Goal: Information Seeking & Learning: Check status

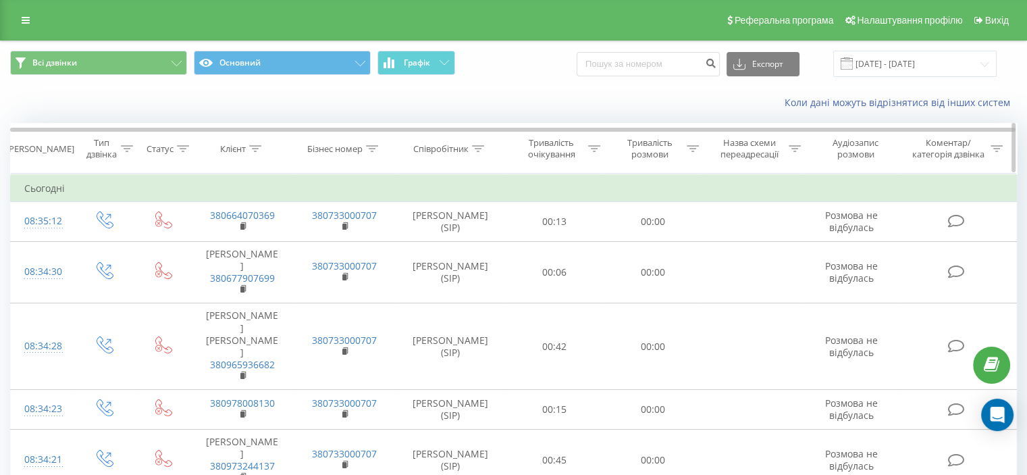
click at [259, 151] on div at bounding box center [255, 148] width 12 height 11
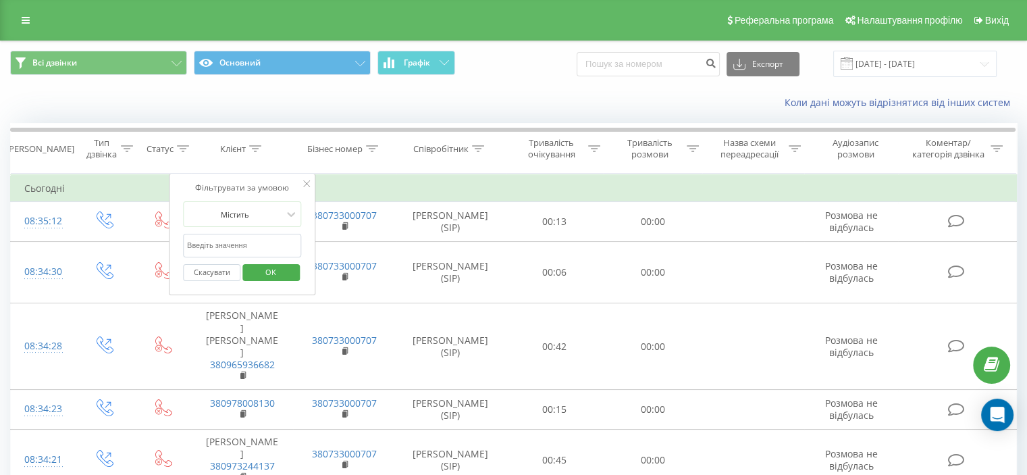
click at [226, 234] on input "text" at bounding box center [242, 246] width 119 height 24
paste input "380968046555"
click at [265, 266] on span "OK" at bounding box center [271, 271] width 38 height 21
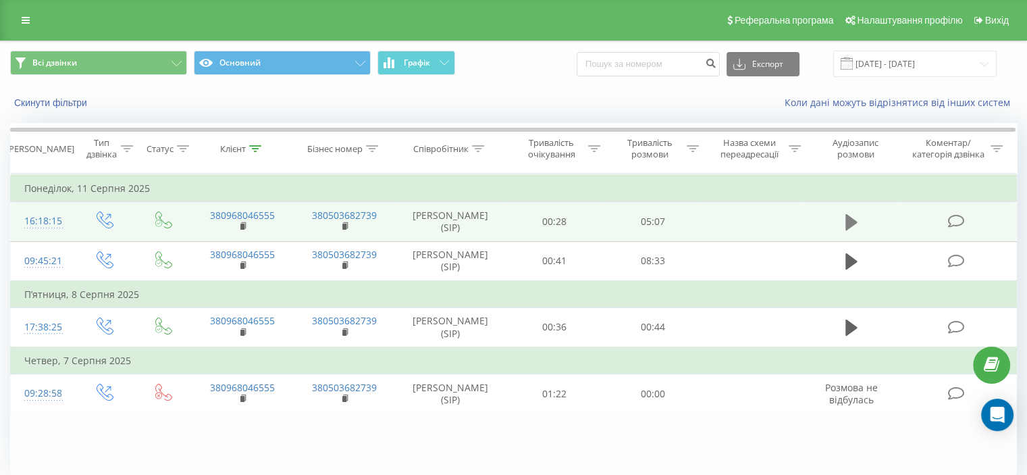
click at [853, 232] on icon at bounding box center [851, 222] width 12 height 19
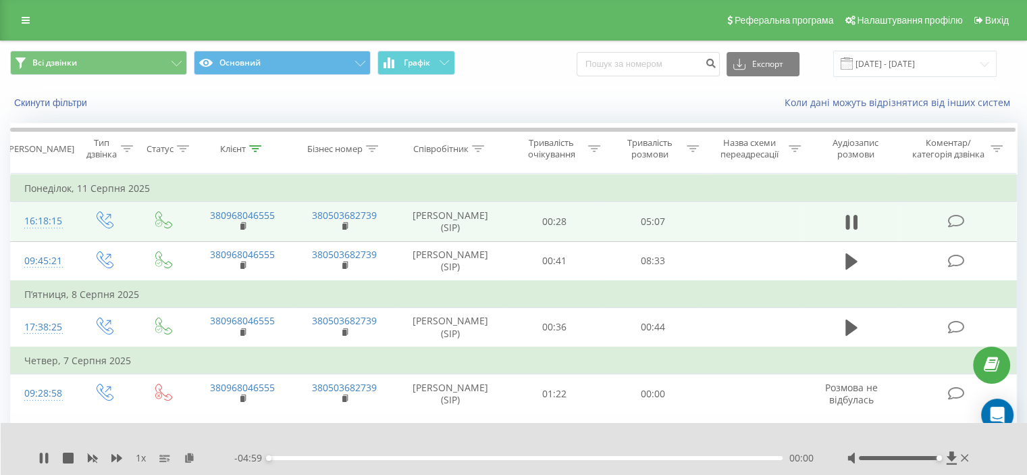
drag, startPoint x: 925, startPoint y: 457, endPoint x: 934, endPoint y: 457, distance: 9.5
click at [943, 458] on div at bounding box center [909, 458] width 124 height 14
click at [113, 462] on icon at bounding box center [116, 457] width 11 height 11
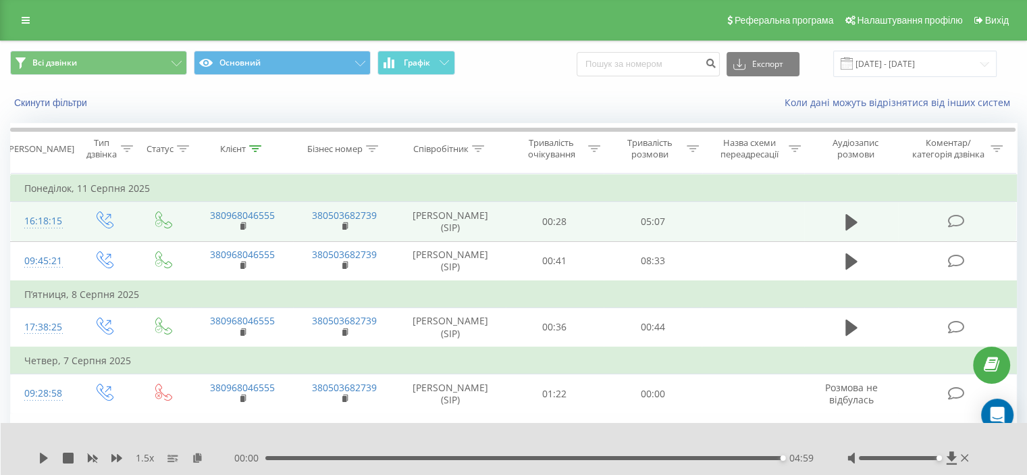
click at [720, 456] on div "04:59" at bounding box center [523, 458] width 517 height 4
click at [46, 456] on icon at bounding box center [44, 457] width 8 height 11
click at [261, 148] on icon at bounding box center [255, 148] width 12 height 7
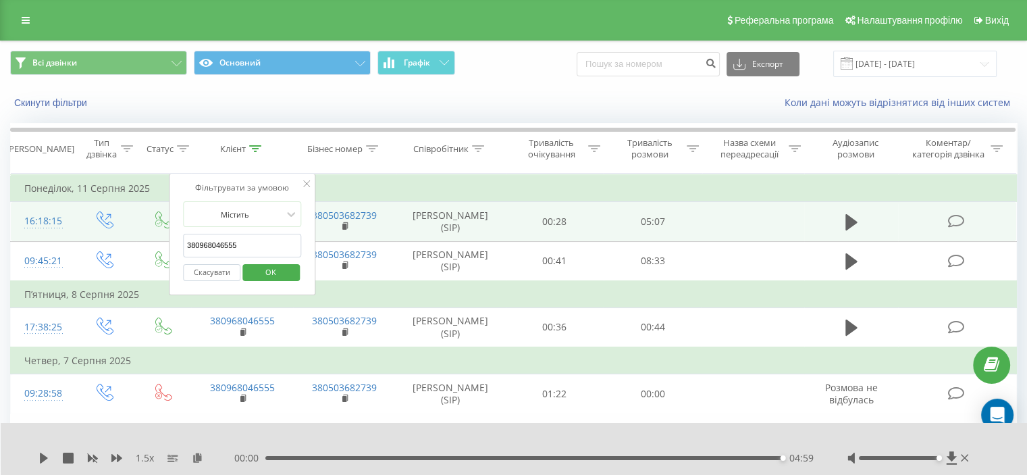
click at [222, 250] on input "380968046555" at bounding box center [242, 246] width 119 height 24
paste input "671928929"
click at [259, 267] on span "OK" at bounding box center [271, 271] width 38 height 21
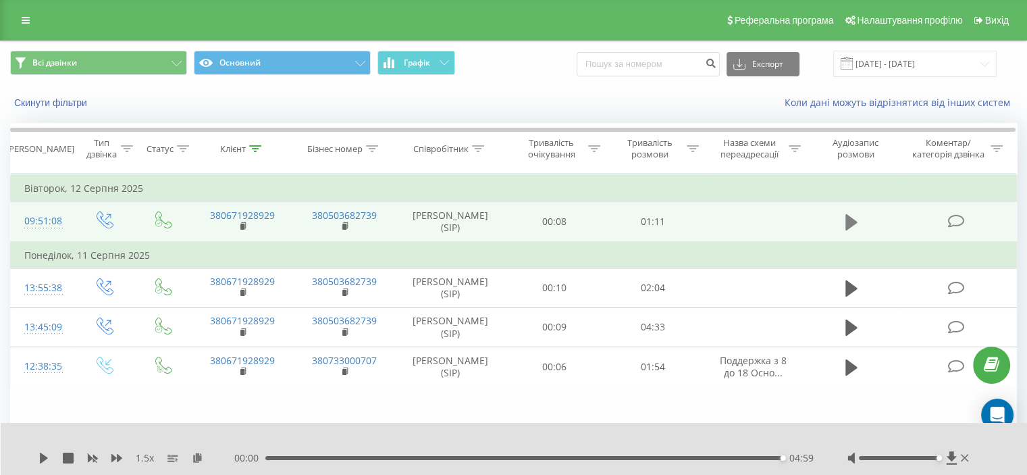
click at [853, 230] on icon at bounding box center [851, 222] width 12 height 19
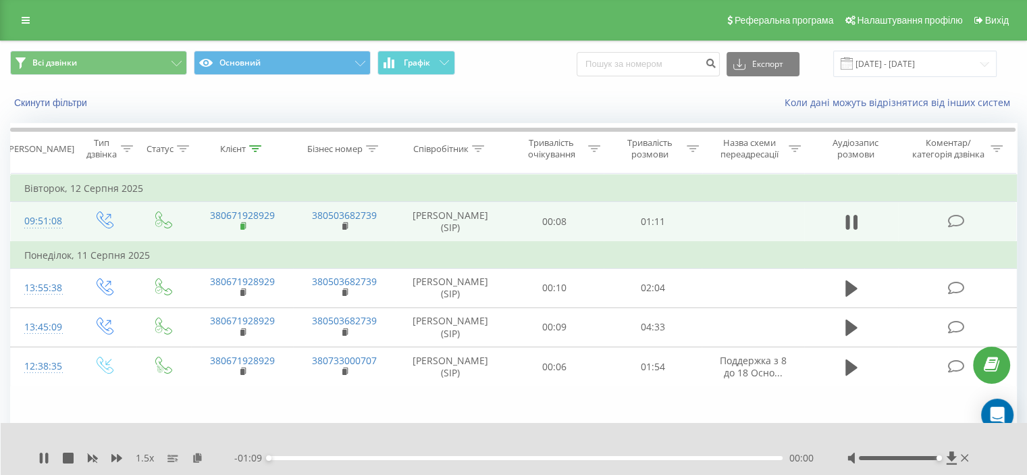
click at [242, 230] on rect at bounding box center [242, 226] width 4 height 6
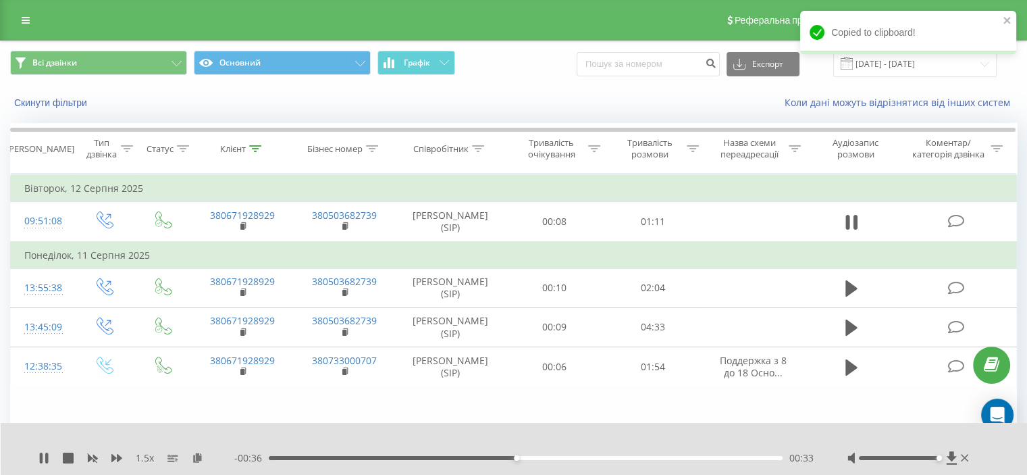
click at [275, 457] on div "00:33" at bounding box center [526, 458] width 514 height 4
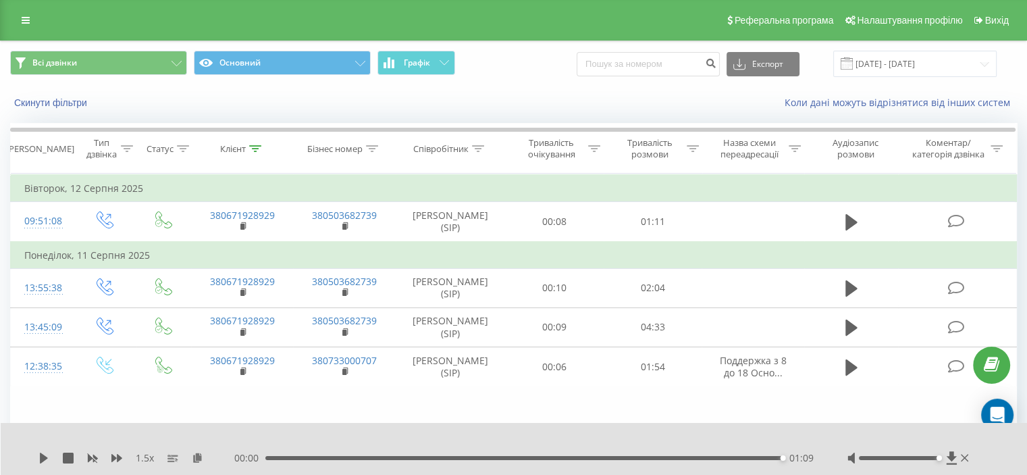
click at [683, 461] on div "00:00 01:09 01:09" at bounding box center [523, 458] width 579 height 14
click at [679, 458] on div "01:09" at bounding box center [523, 458] width 517 height 4
click at [609, 464] on div "- 00:13 00:55 00:55" at bounding box center [523, 458] width 579 height 14
drag, startPoint x: 604, startPoint y: 460, endPoint x: 586, endPoint y: 462, distance: 17.6
click at [604, 460] on div "- 00:13 00:55 00:55" at bounding box center [523, 458] width 579 height 14
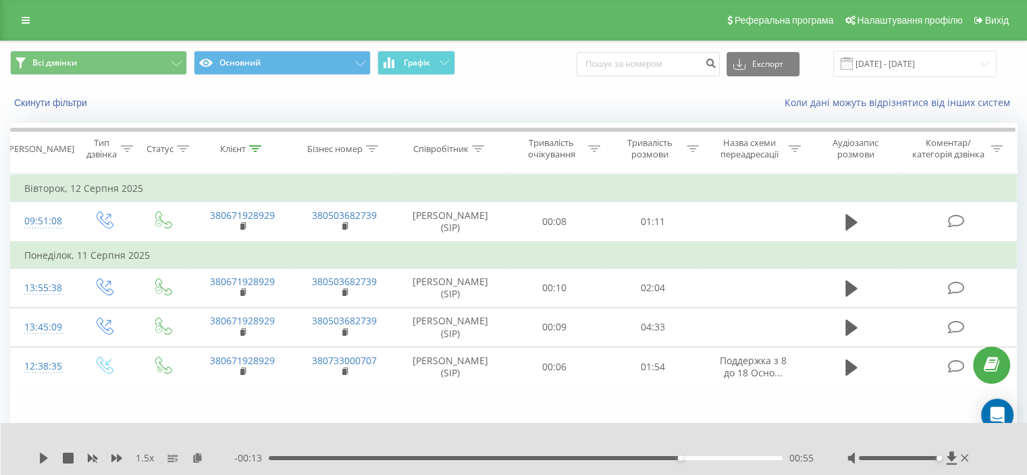
click at [585, 462] on div "- 00:13 00:55 00:55" at bounding box center [523, 458] width 579 height 14
click at [568, 452] on div "- 00:13 00:55 00:55" at bounding box center [523, 458] width 579 height 14
click at [558, 456] on div "00:55" at bounding box center [526, 458] width 514 height 4
click at [43, 456] on icon at bounding box center [44, 457] width 8 height 11
click at [259, 145] on icon at bounding box center [255, 148] width 12 height 7
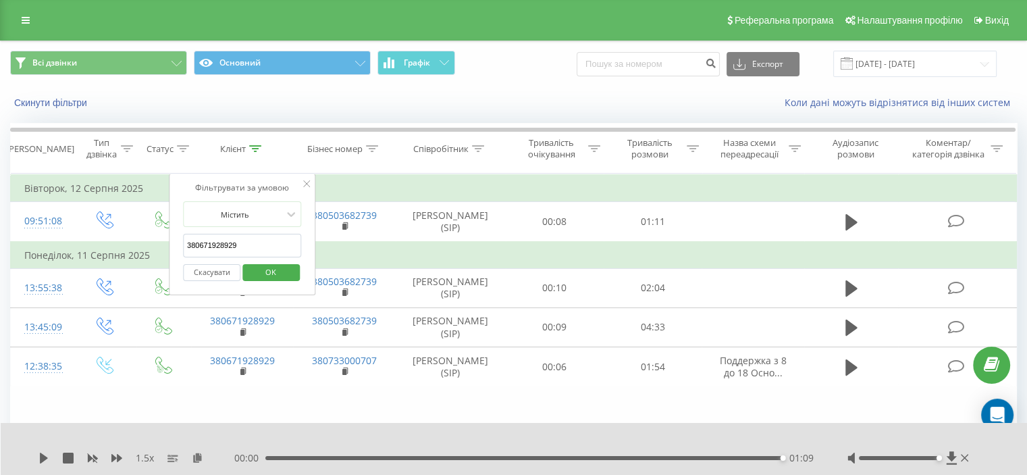
click at [223, 242] on input "380671928929" at bounding box center [242, 246] width 119 height 24
paste input "3719856"
click at [259, 268] on span "OK" at bounding box center [271, 271] width 38 height 21
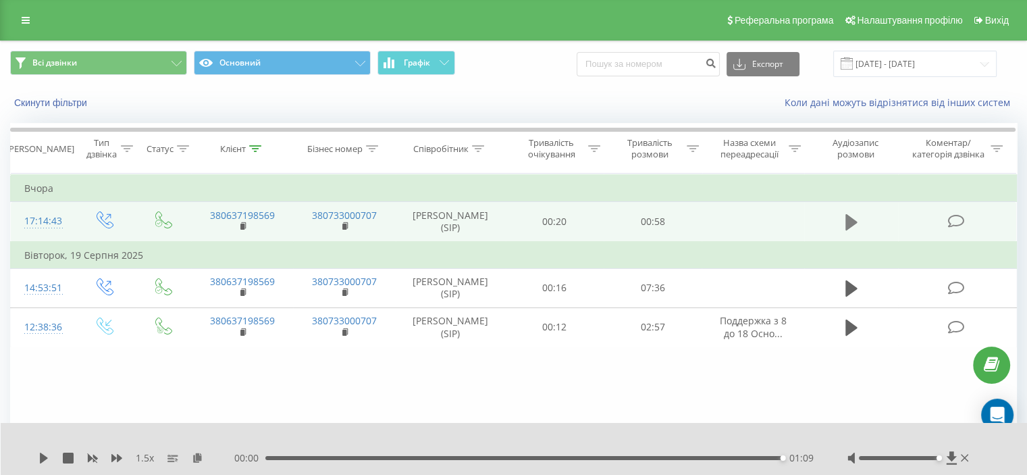
click at [850, 226] on icon at bounding box center [851, 222] width 12 height 16
click at [256, 145] on icon at bounding box center [255, 148] width 12 height 7
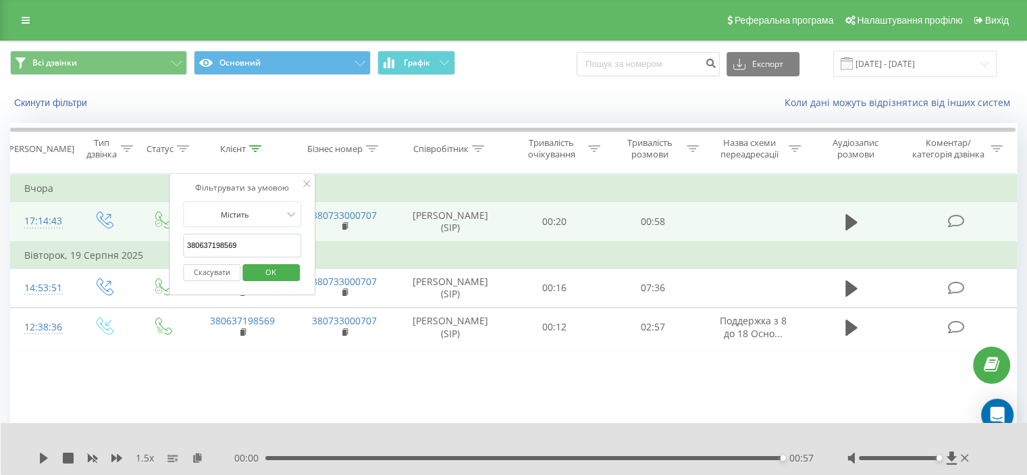
click at [223, 242] on input "380637198569" at bounding box center [242, 246] width 119 height 24
paste input "968046555"
type input "380968046555"
click at [262, 273] on span "OK" at bounding box center [271, 271] width 38 height 21
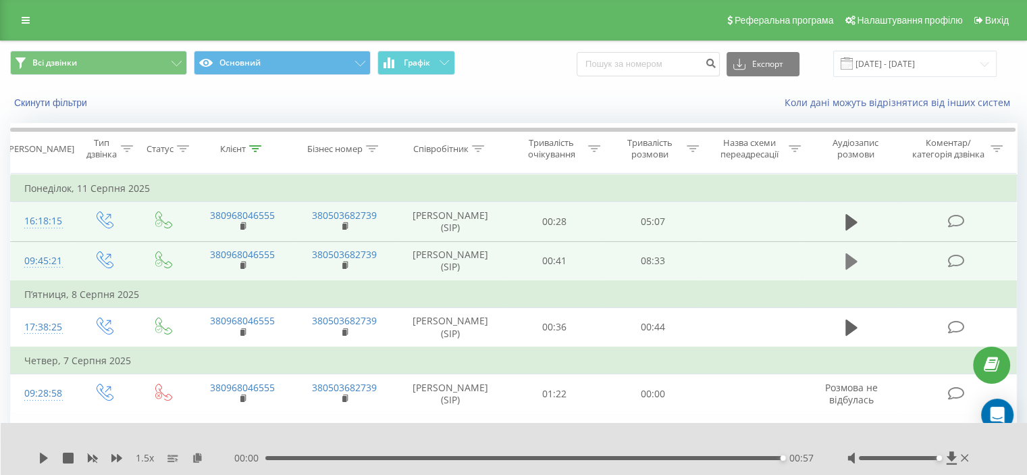
click at [856, 269] on icon at bounding box center [851, 261] width 12 height 16
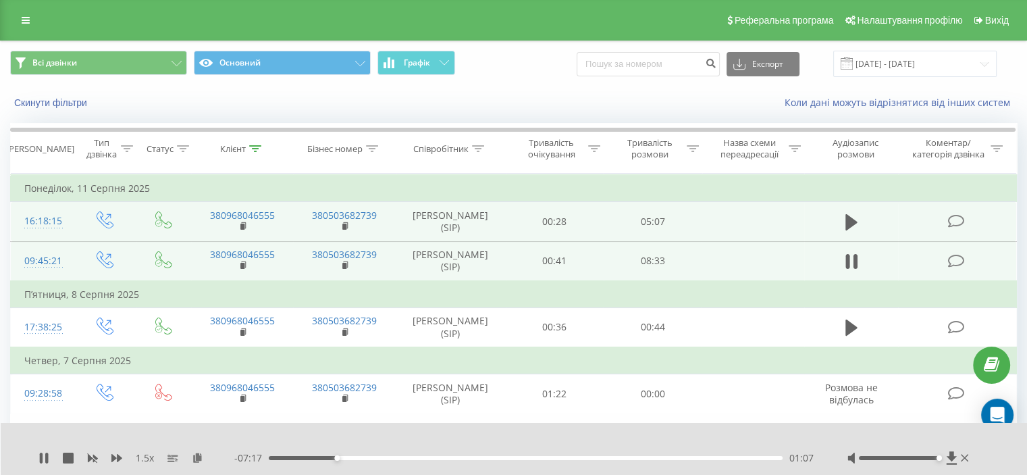
click at [42, 452] on div "1.5 x" at bounding box center [136, 458] width 196 height 14
click at [43, 456] on icon at bounding box center [43, 457] width 11 height 11
click at [39, 458] on icon at bounding box center [43, 457] width 11 height 11
click at [47, 460] on icon at bounding box center [46, 457] width 3 height 11
click at [49, 453] on icon at bounding box center [43, 457] width 11 height 11
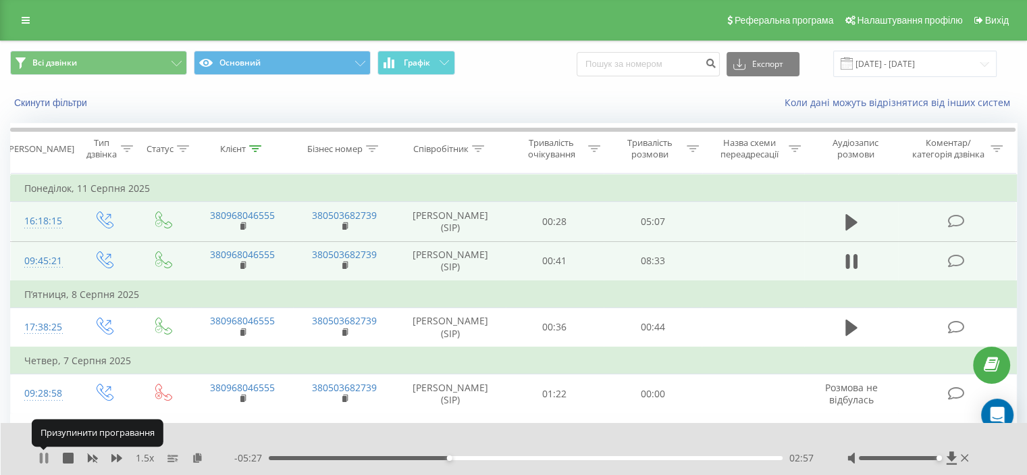
click at [44, 459] on icon at bounding box center [43, 457] width 11 height 11
click at [42, 455] on icon at bounding box center [44, 457] width 8 height 11
click at [119, 458] on icon at bounding box center [116, 458] width 11 height 8
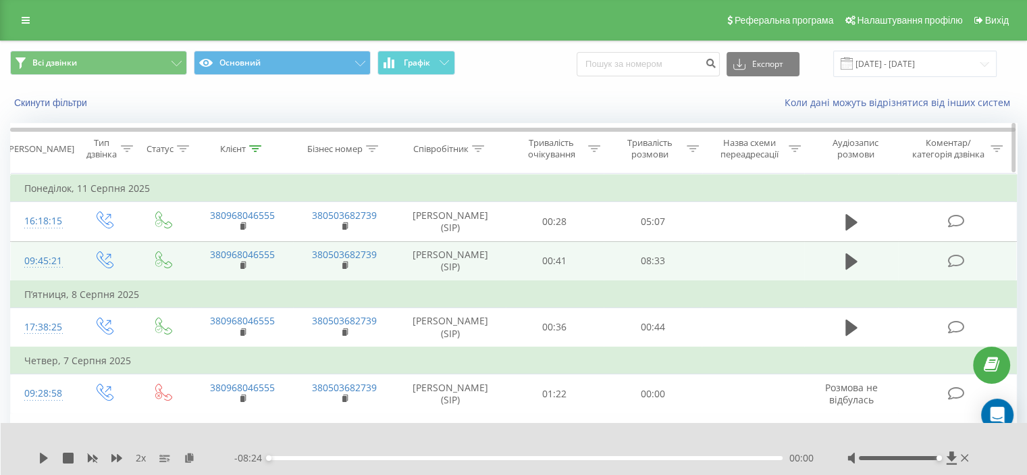
click at [250, 148] on icon at bounding box center [255, 148] width 12 height 7
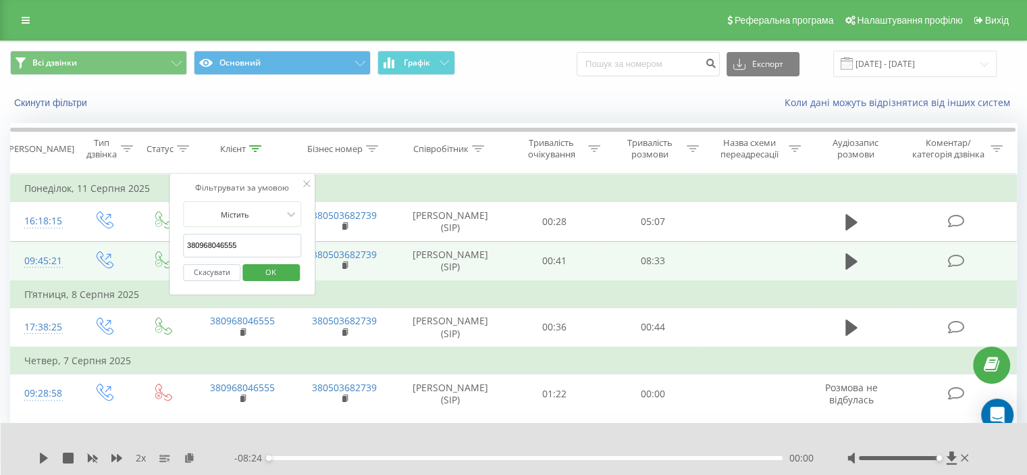
click at [218, 246] on input "380968046555" at bounding box center [242, 246] width 119 height 24
paste input "671928929"
type input "380671928929"
click at [273, 270] on span "OK" at bounding box center [271, 271] width 38 height 21
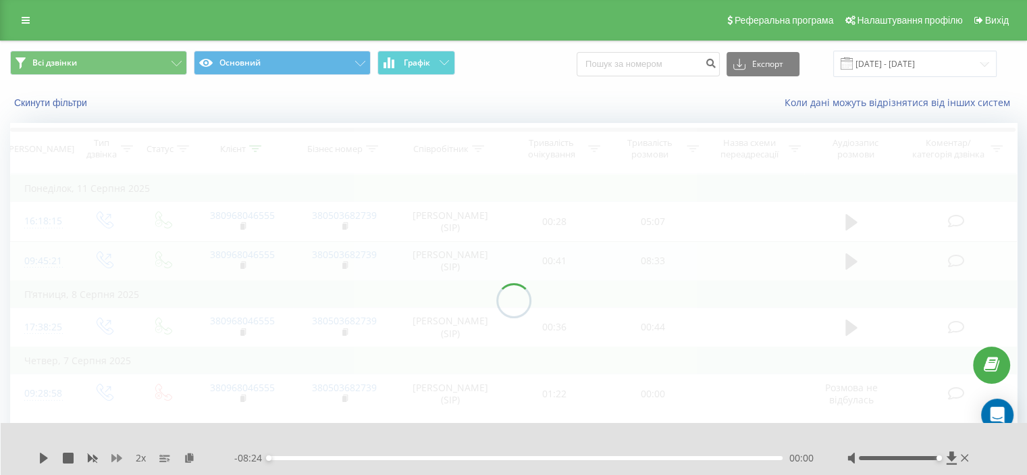
click at [91, 462] on icon at bounding box center [92, 457] width 11 height 11
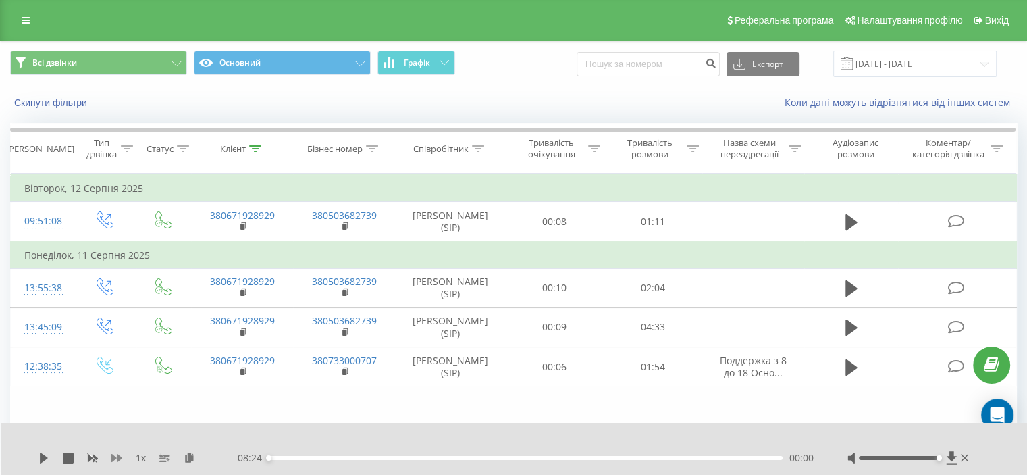
click at [117, 458] on icon at bounding box center [116, 458] width 11 height 8
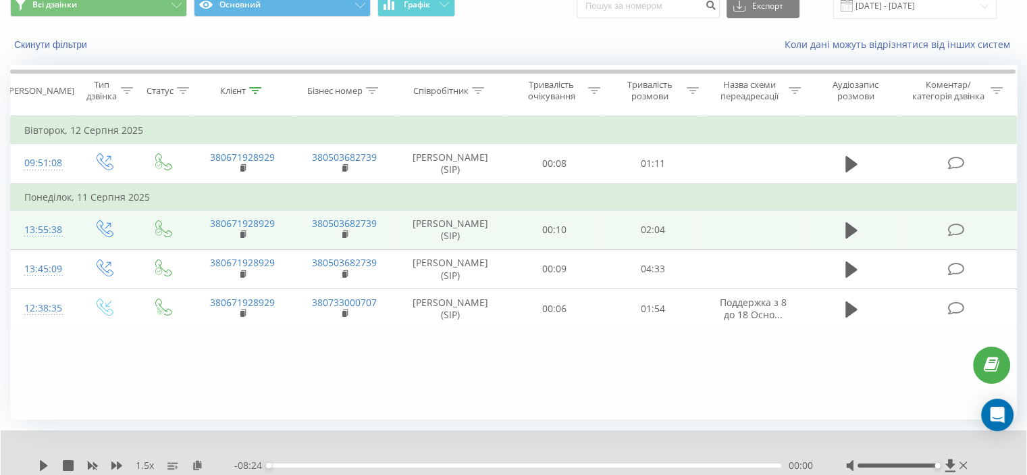
scroll to position [37, 0]
